Goal: Transaction & Acquisition: Purchase product/service

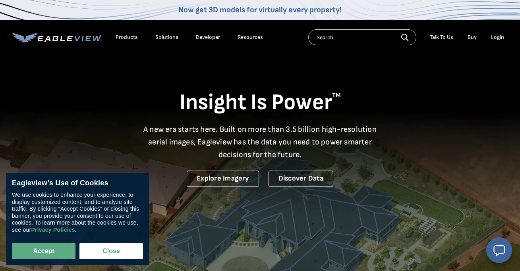
click at [500, 36] on div "Login" at bounding box center [497, 37] width 13 height 7
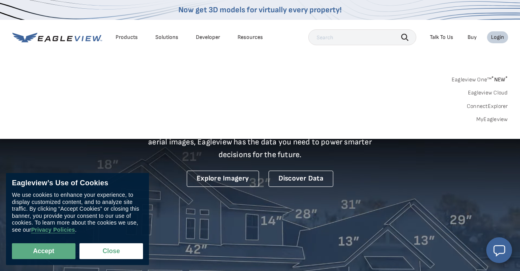
click at [491, 81] on link "Eagleview One™ * NEW *" at bounding box center [480, 78] width 56 height 9
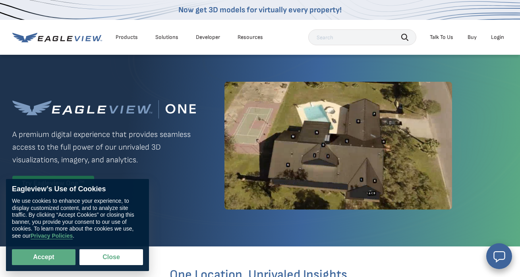
click at [500, 39] on div "Login" at bounding box center [497, 37] width 13 height 7
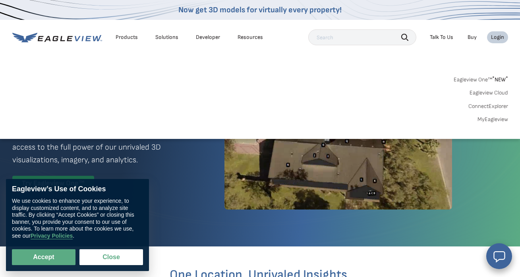
click at [499, 120] on link "MyEagleview" at bounding box center [493, 119] width 31 height 7
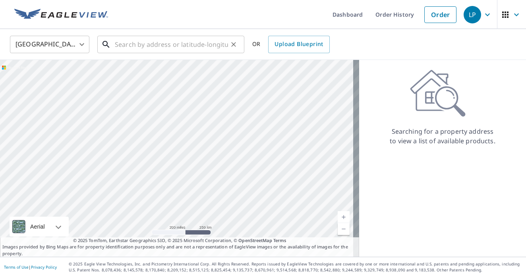
click at [156, 50] on input "text" at bounding box center [171, 44] width 113 height 22
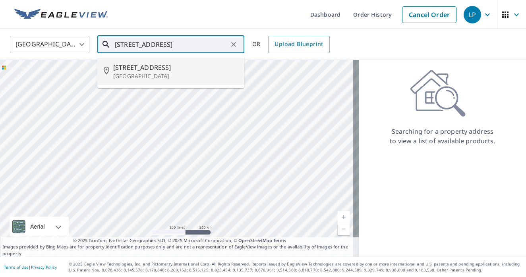
click at [125, 76] on p "Allen, TX 75002" at bounding box center [175, 76] width 125 height 8
type input "5 Hickory Hill St Allen, TX 75002"
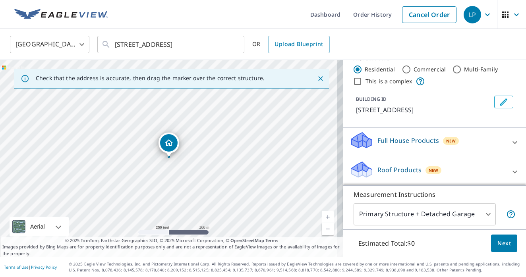
scroll to position [31, 0]
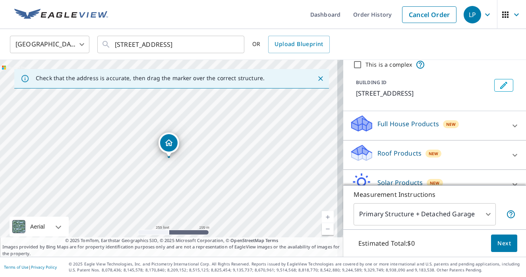
click at [408, 160] on div "Roof Products New" at bounding box center [428, 155] width 156 height 23
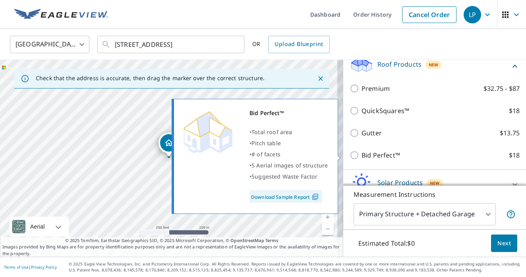
scroll to position [163, 0]
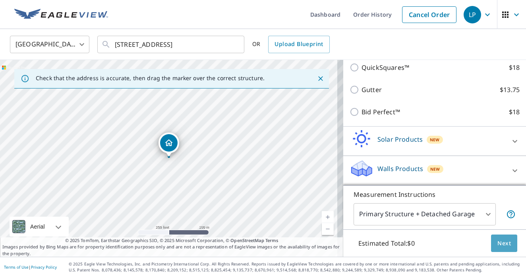
click at [498, 249] on button "Next" at bounding box center [504, 244] width 26 height 18
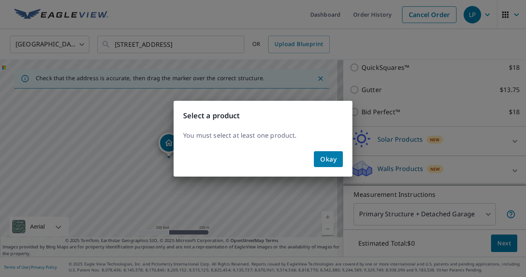
click at [332, 160] on span "Okay" at bounding box center [328, 159] width 16 height 11
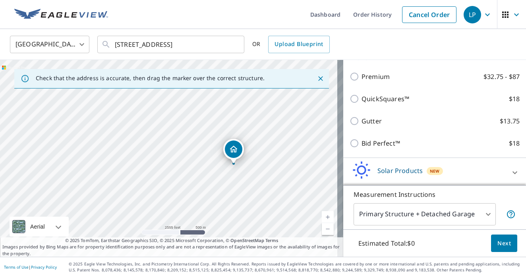
scroll to position [114, 0]
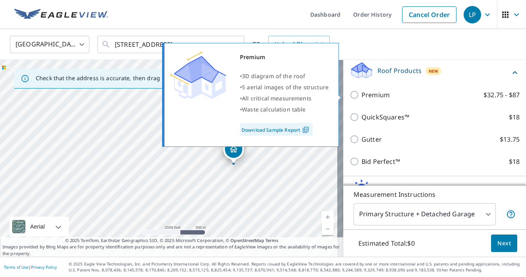
click at [350, 94] on input "Premium $32.75 - $87" at bounding box center [356, 95] width 12 height 10
checkbox input "true"
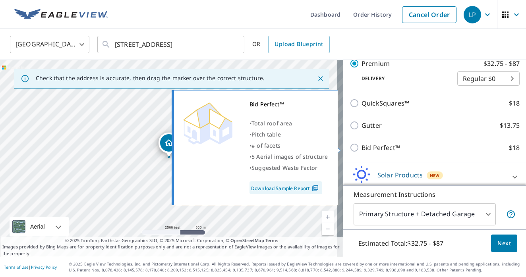
scroll to position [189, 0]
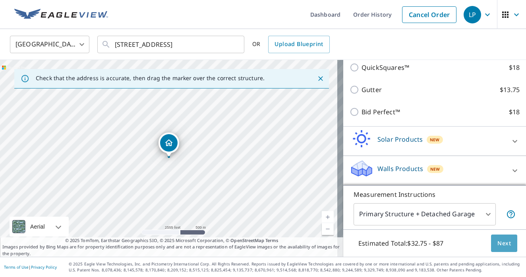
click at [500, 246] on span "Next" at bounding box center [505, 244] width 14 height 10
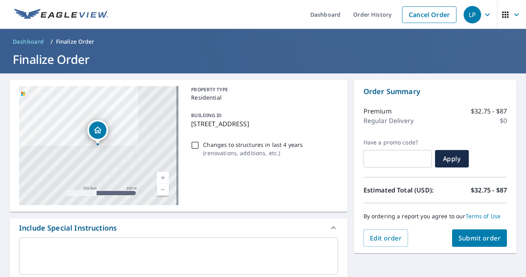
click at [474, 238] on span "Submit order" at bounding box center [480, 238] width 43 height 9
